Goal: Task Accomplishment & Management: Manage account settings

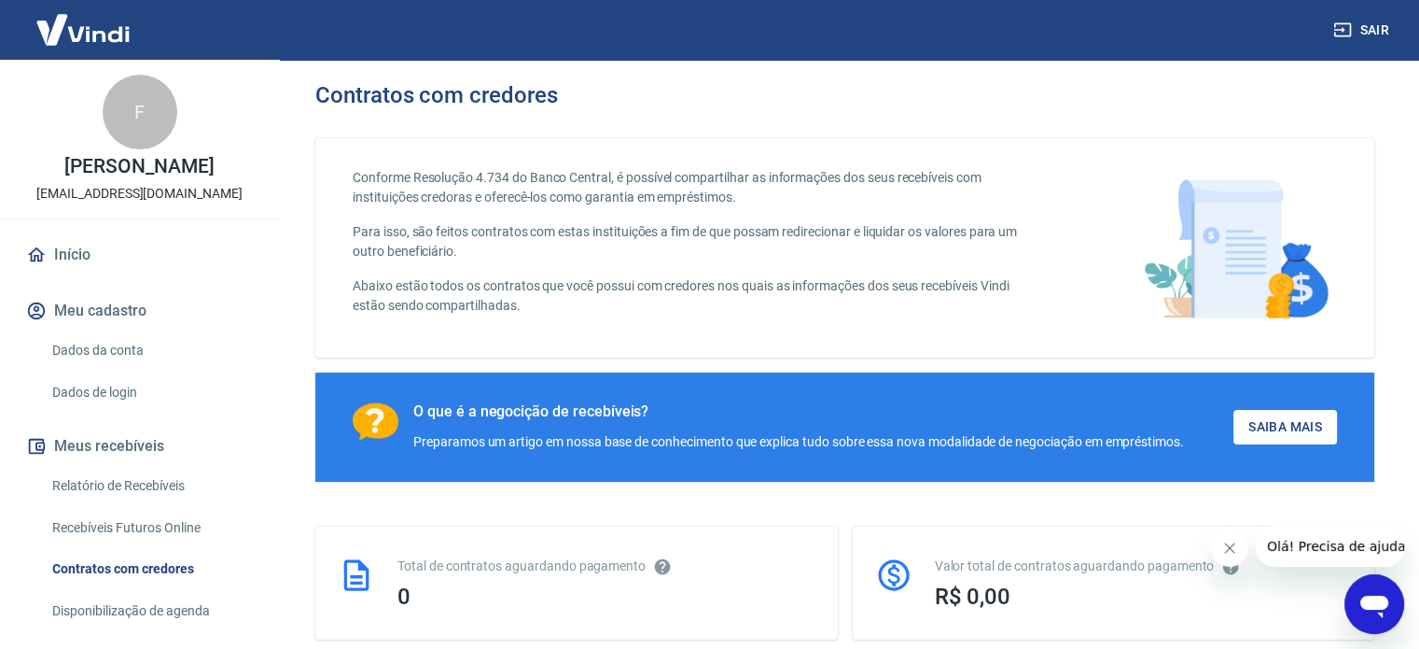
click at [1378, 29] on button "Sair" at bounding box center [1363, 30] width 67 height 35
click at [108, 23] on img at bounding box center [82, 29] width 121 height 57
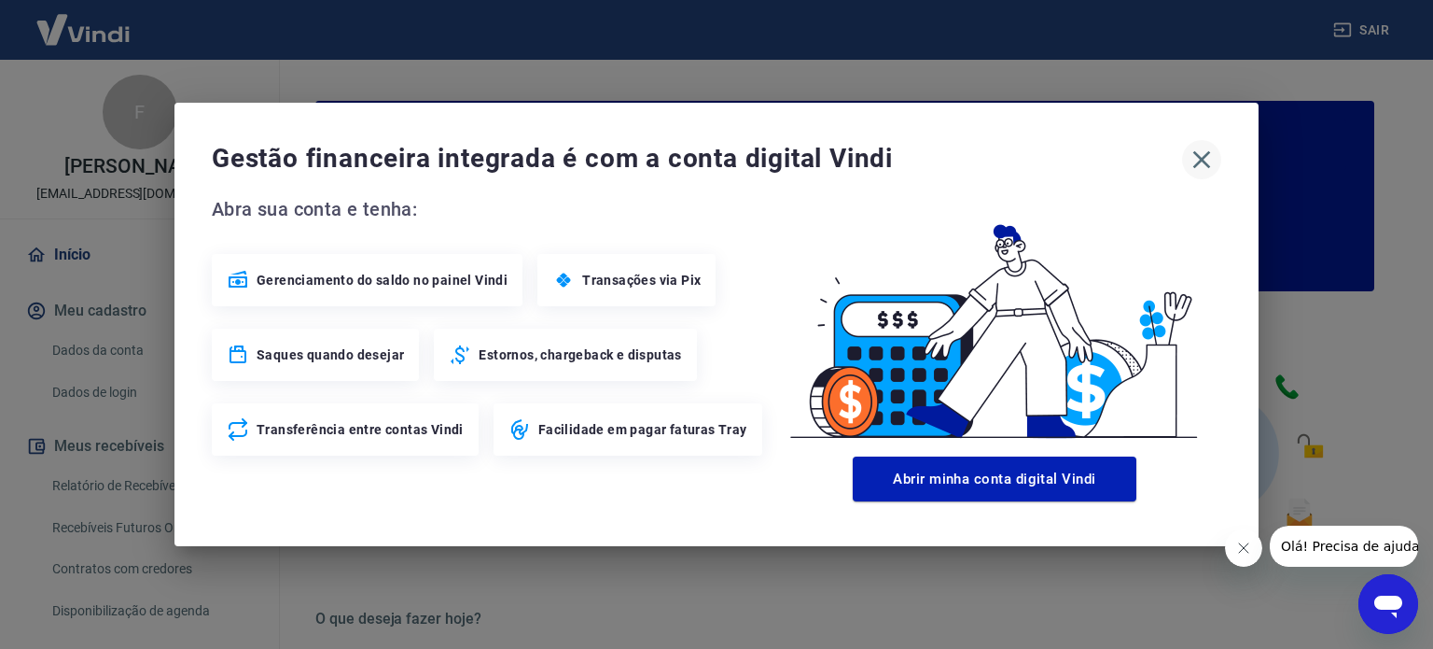
click at [1204, 163] on icon "button" at bounding box center [1203, 160] width 18 height 18
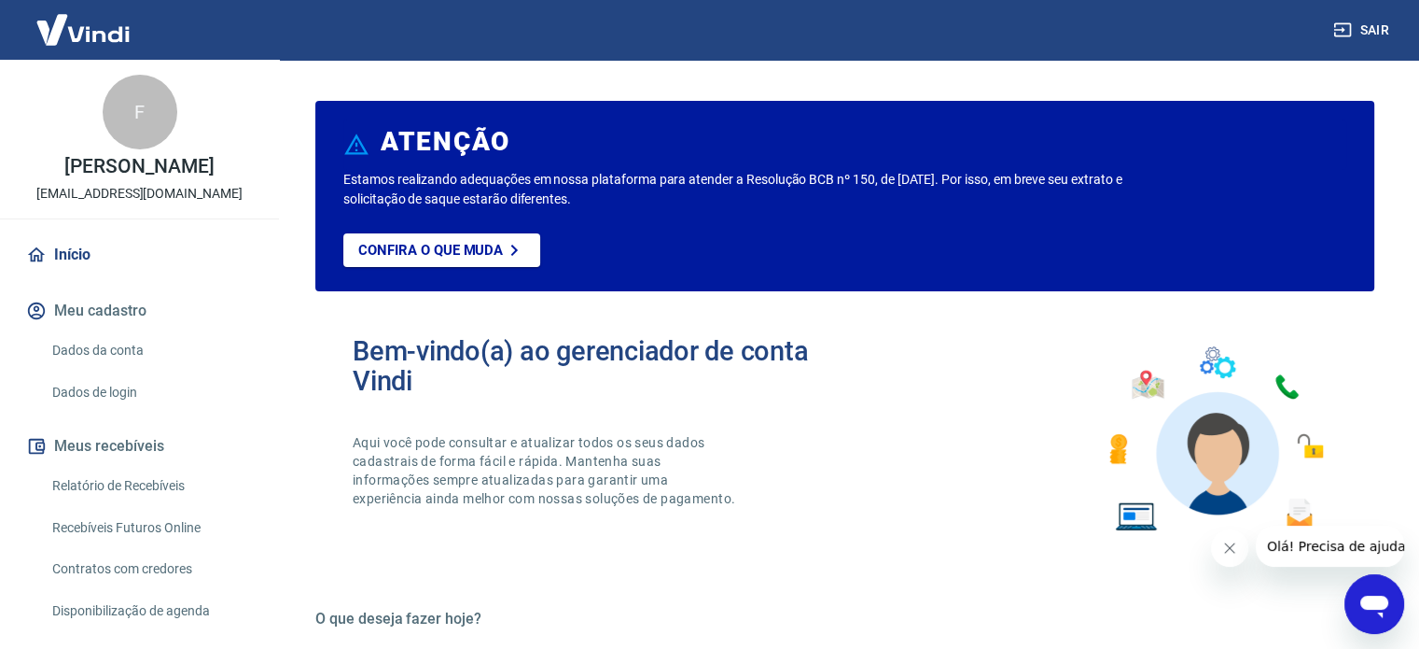
click at [105, 48] on img at bounding box center [82, 29] width 121 height 57
click at [100, 30] on img at bounding box center [82, 29] width 121 height 57
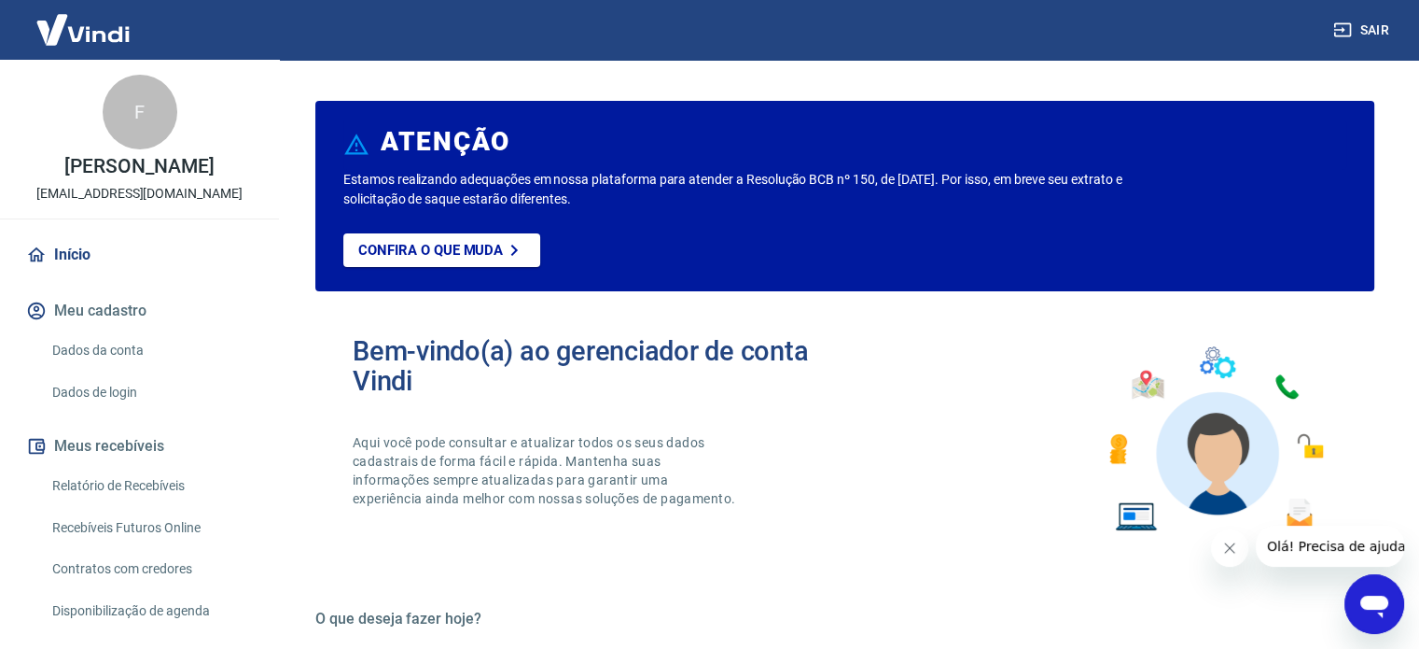
click at [100, 30] on img at bounding box center [82, 29] width 121 height 57
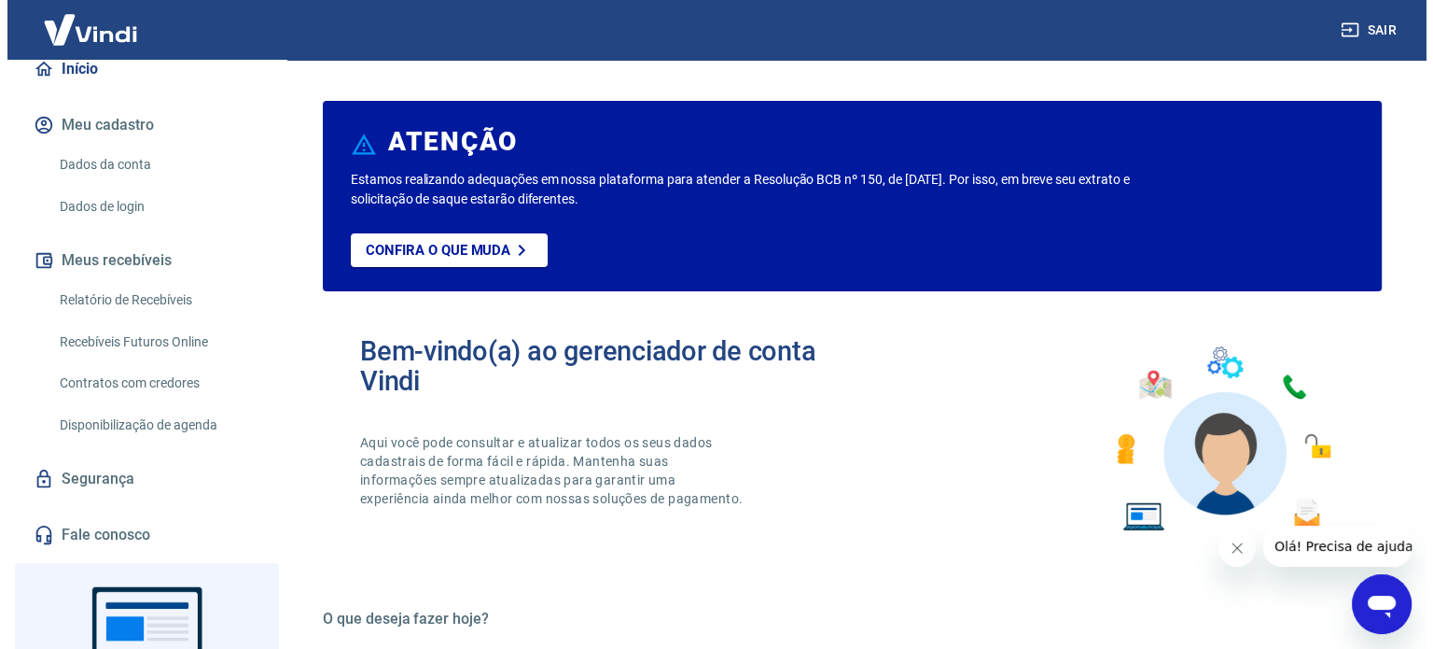
scroll to position [187, 0]
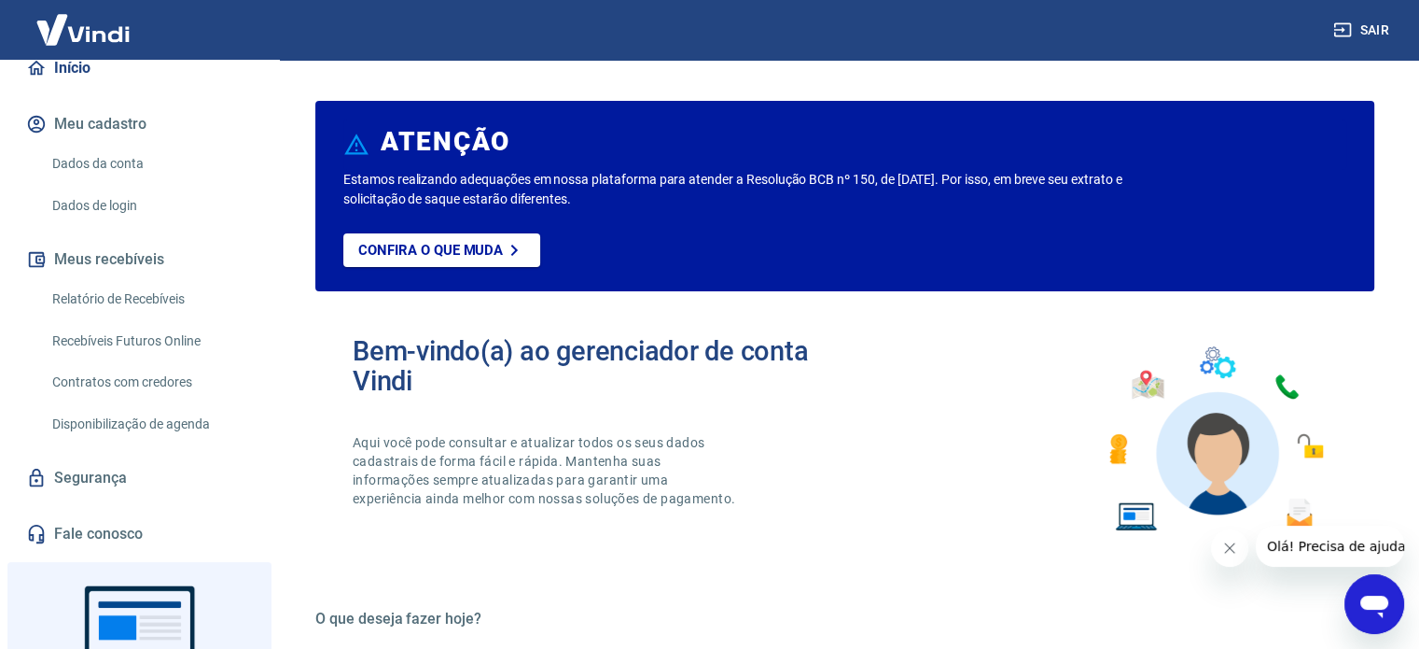
click at [144, 313] on link "Relatório de Recebíveis" at bounding box center [151, 299] width 212 height 38
